Goal: Task Accomplishment & Management: Manage account settings

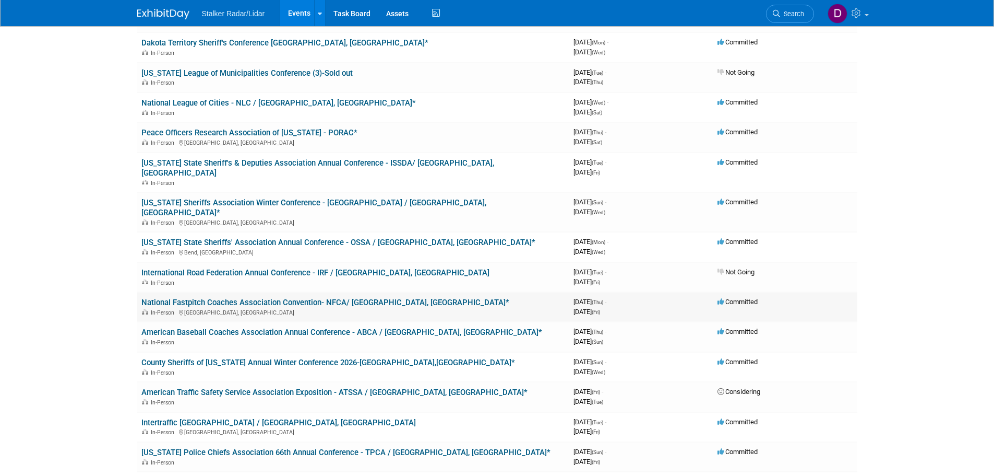
scroll to position [522, 0]
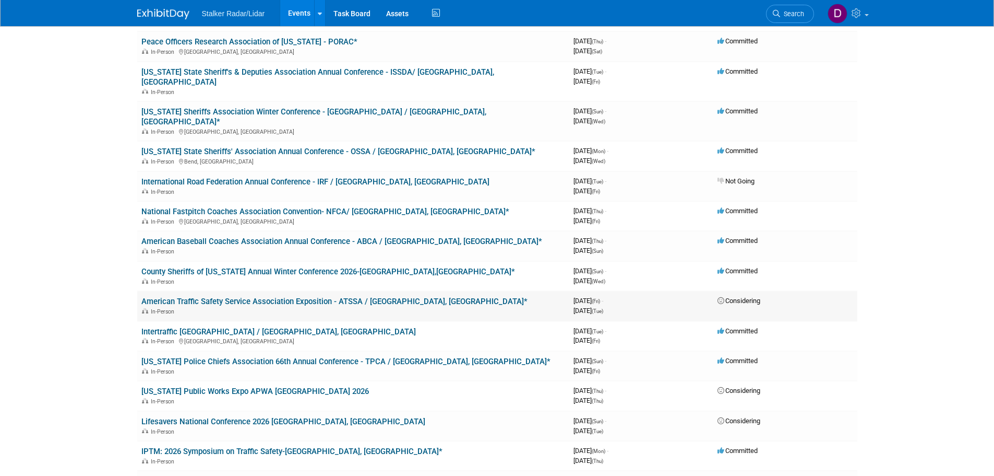
click at [262, 297] on link "American Traffic Safety Service Association Exposition - ATSSA / [GEOGRAPHIC_DA…" at bounding box center [334, 301] width 386 height 9
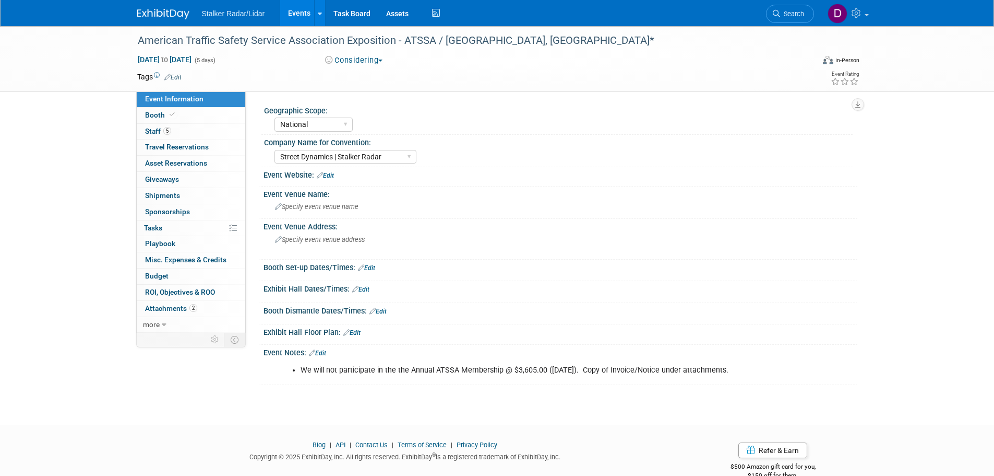
select select "National"
select select "Street Dynamics | Stalker Radar"
click at [161, 133] on span "Staff 5" at bounding box center [158, 131] width 26 height 8
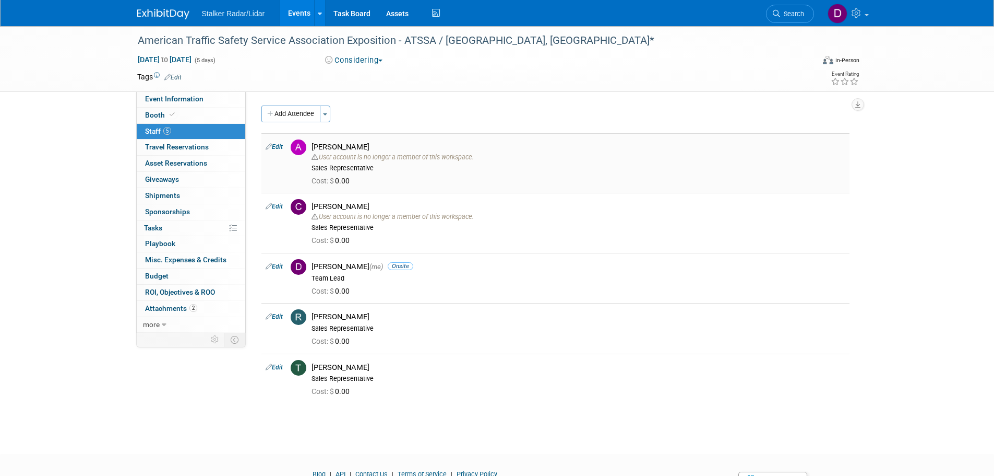
click at [281, 147] on link "Edit" at bounding box center [274, 146] width 17 height 7
select select "629ca562-9517-46b4-8c15-d0f31eebd2db"
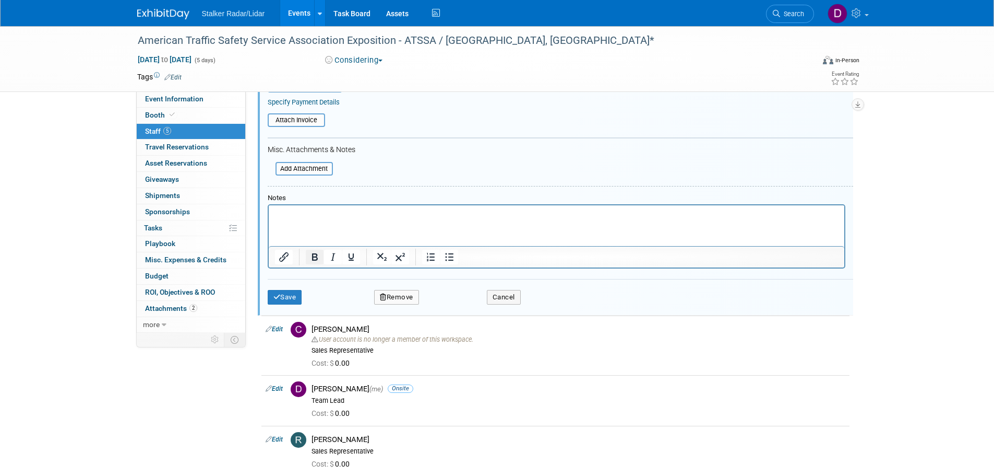
scroll to position [223, 0]
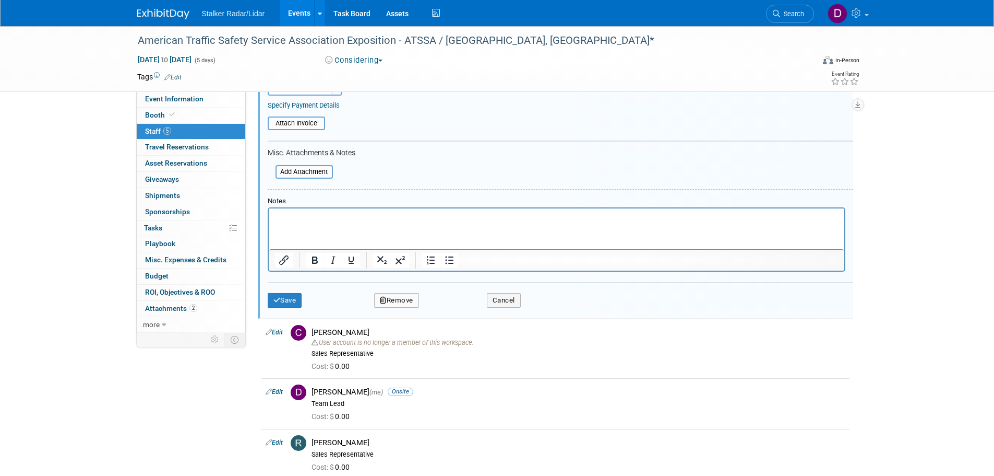
click at [410, 300] on button "Remove" at bounding box center [396, 300] width 45 height 15
click at [441, 304] on link "Yes" at bounding box center [454, 309] width 30 height 17
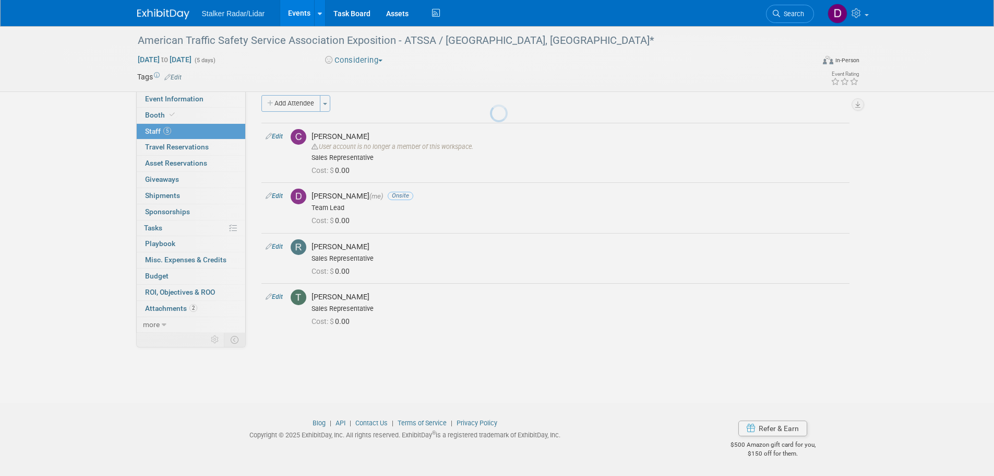
scroll to position [10, 0]
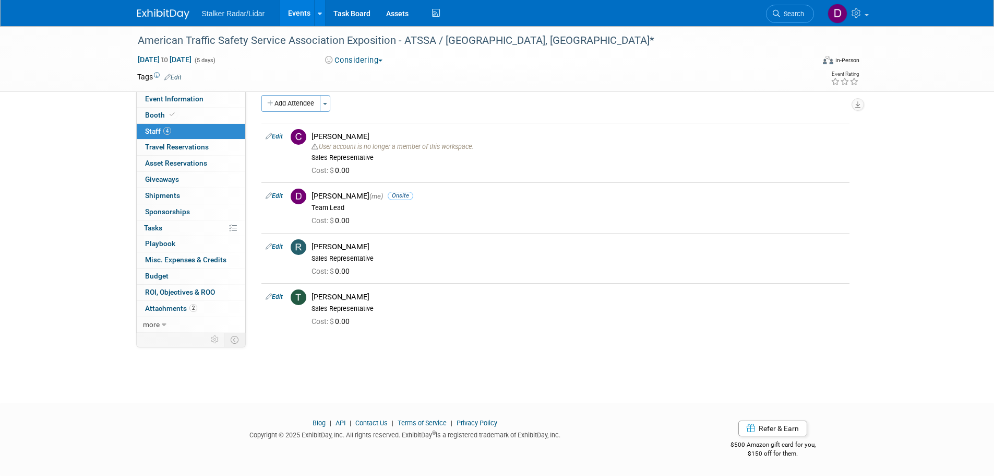
click at [277, 135] on link "Edit" at bounding box center [274, 136] width 17 height 7
select select "bec6f103-4c43-4995-ac87-ff3b75d192c4"
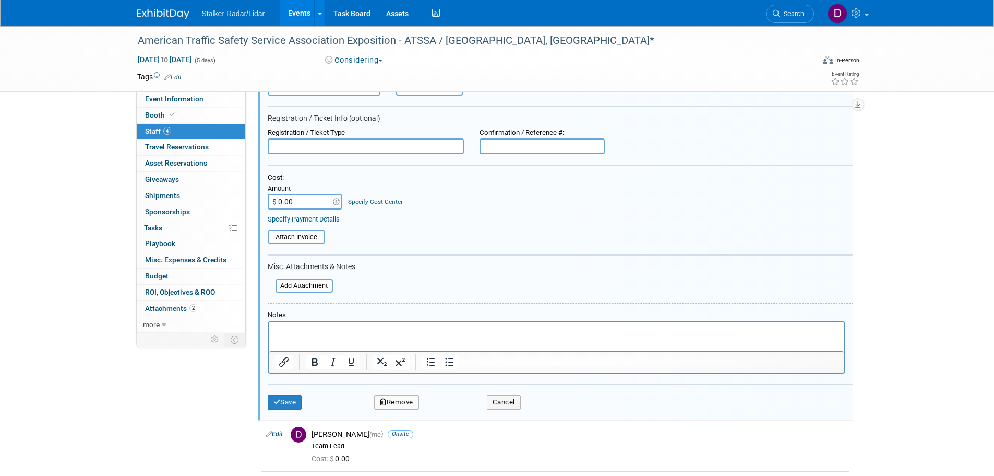
scroll to position [223, 0]
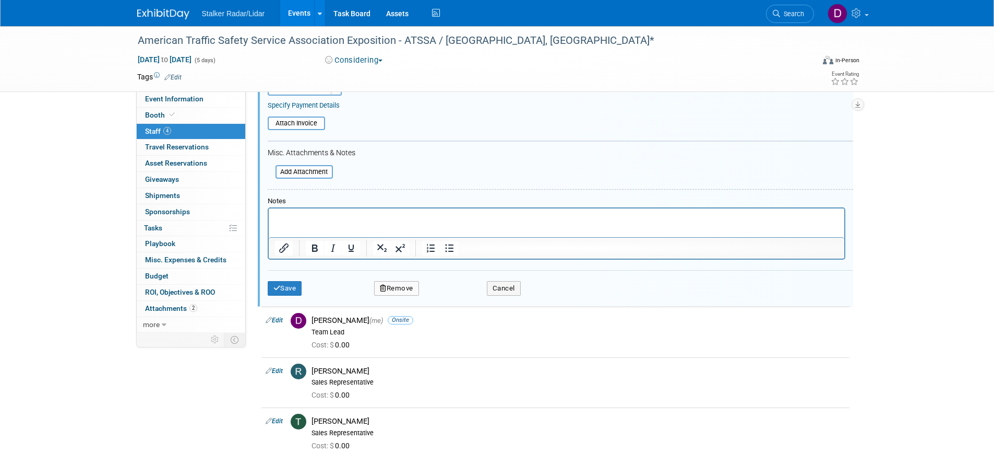
click at [387, 290] on button "Remove" at bounding box center [396, 288] width 45 height 15
click at [452, 304] on link "Yes" at bounding box center [454, 297] width 30 height 17
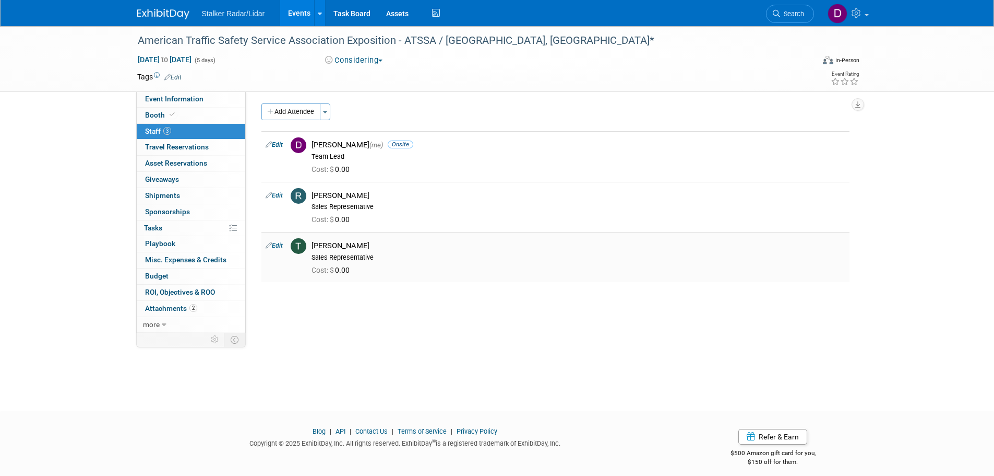
scroll to position [0, 0]
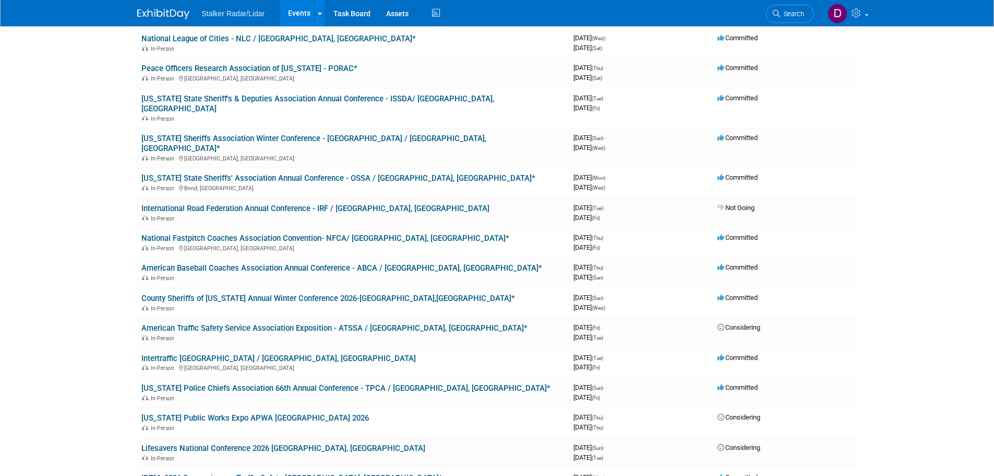
scroll to position [522, 0]
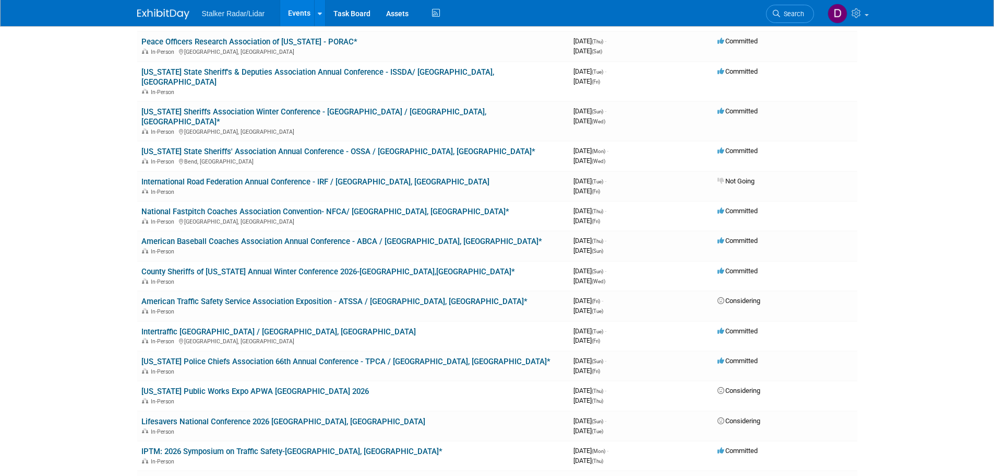
click at [303, 297] on link "American Traffic Safety Service Association Exposition - ATSSA / [GEOGRAPHIC_DA…" at bounding box center [334, 301] width 386 height 9
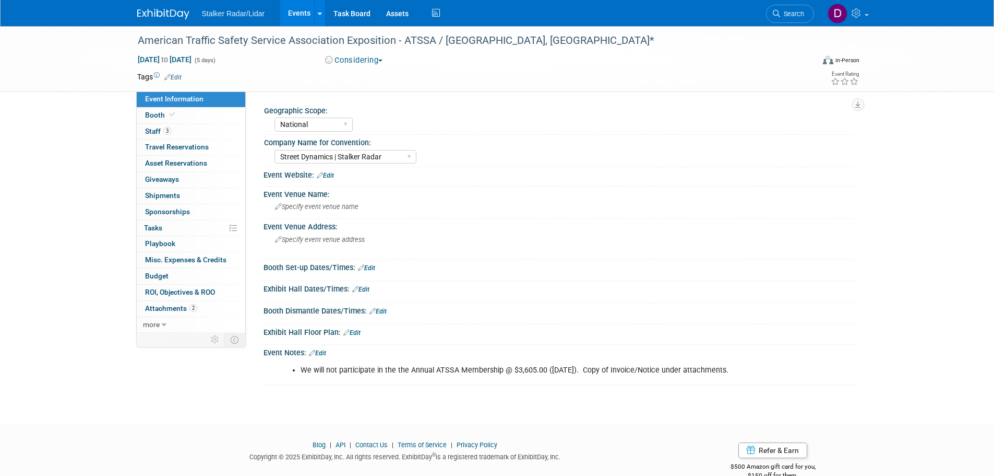
select select "National"
select select "Street Dynamics | Stalker Radar"
